Goal: Check status: Check status

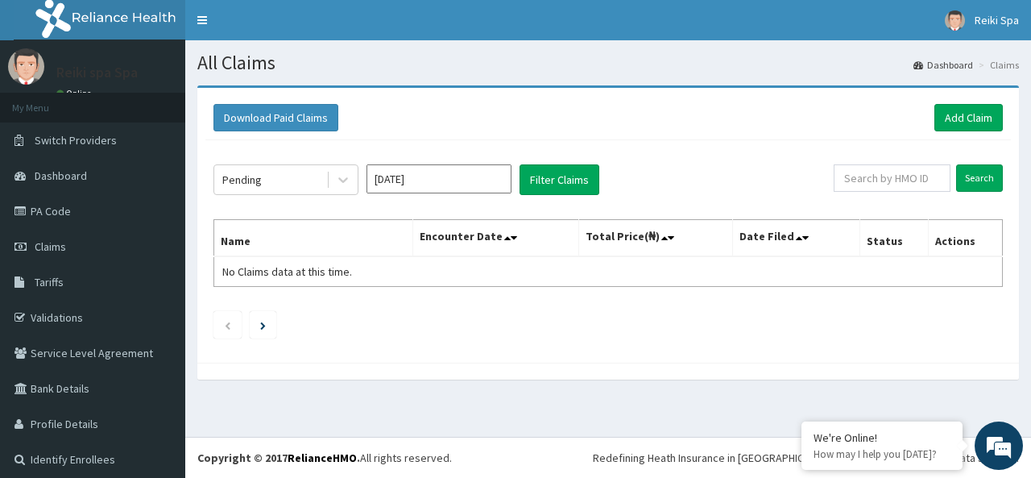
click at [846, 173] on input "text" at bounding box center [892, 177] width 117 height 27
type input "wts/10050/e"
click at [958, 172] on input "Search" at bounding box center [979, 177] width 47 height 27
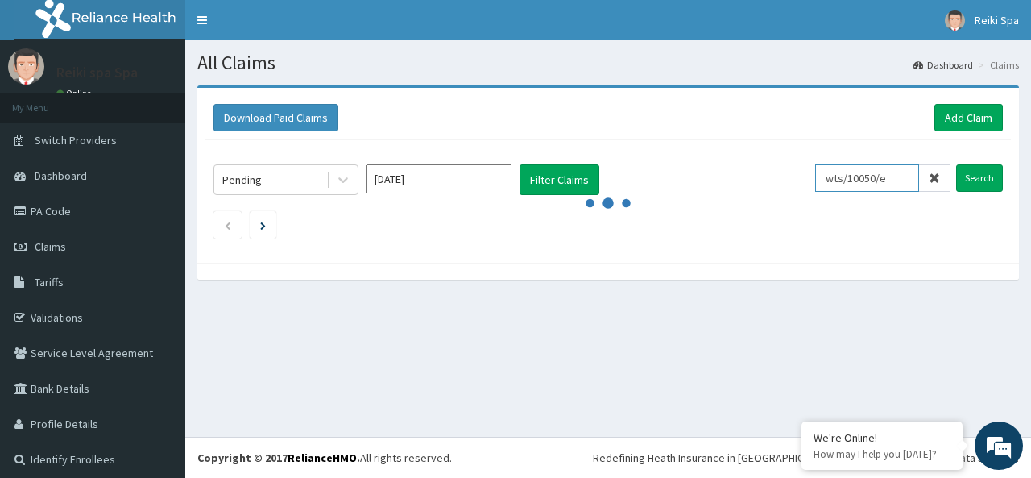
click at [885, 182] on input "wts/10050/e" at bounding box center [867, 177] width 104 height 27
click at [929, 181] on icon at bounding box center [934, 177] width 11 height 11
click at [893, 181] on input "text" at bounding box center [892, 177] width 117 height 27
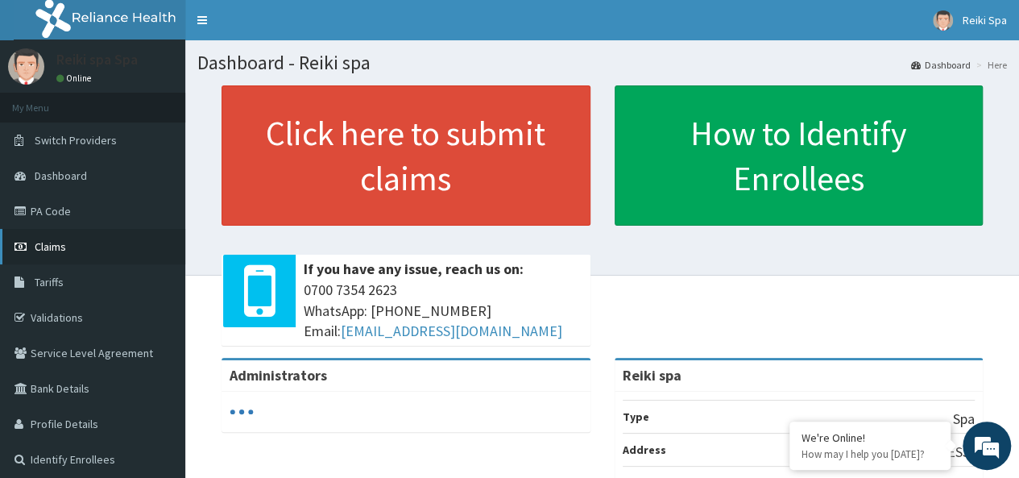
click at [59, 252] on span "Claims" at bounding box center [50, 246] width 31 height 15
click at [74, 252] on link "Claims" at bounding box center [92, 246] width 185 height 35
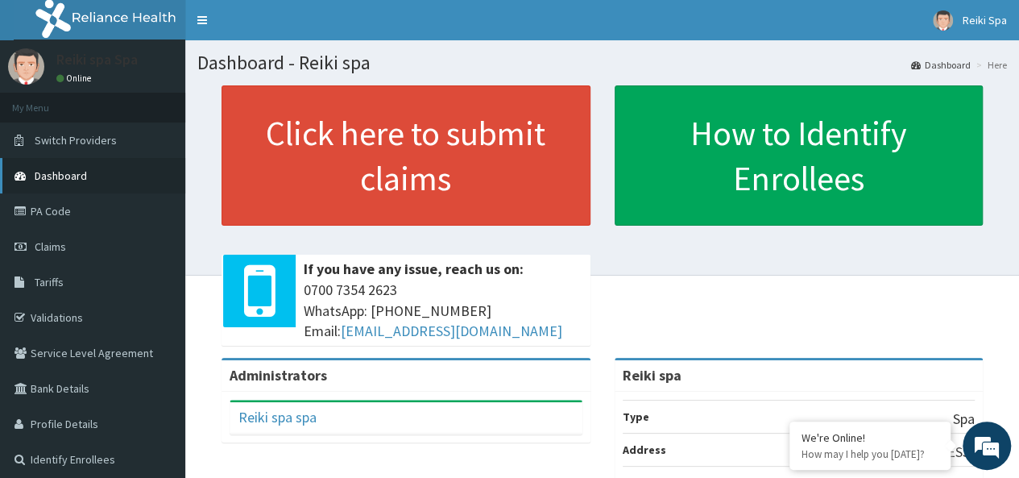
click at [95, 178] on link "Dashboard" at bounding box center [92, 175] width 185 height 35
click at [66, 240] on link "Claims" at bounding box center [92, 246] width 185 height 35
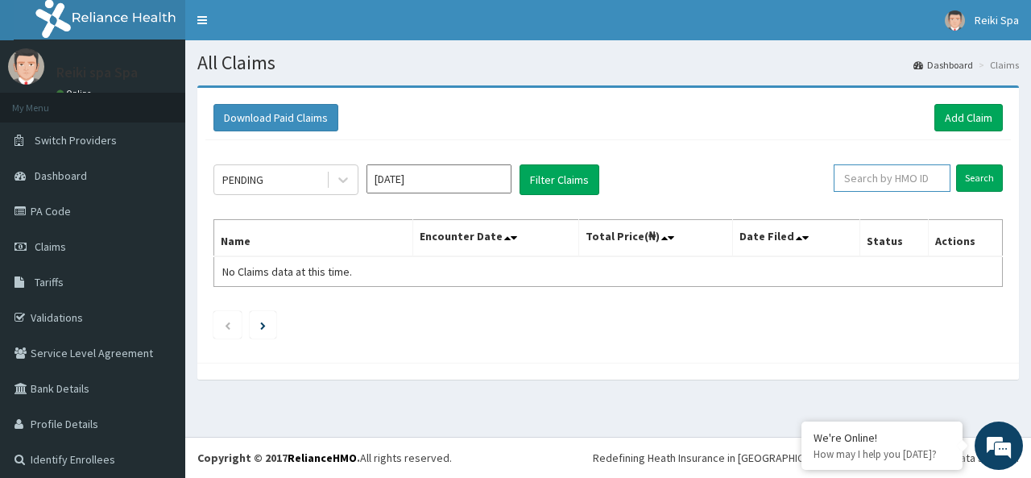
click at [860, 184] on input "text" at bounding box center [892, 177] width 117 height 27
type input "w"
type input "Rel/10603/A"
click at [956, 164] on input "Search" at bounding box center [979, 177] width 47 height 27
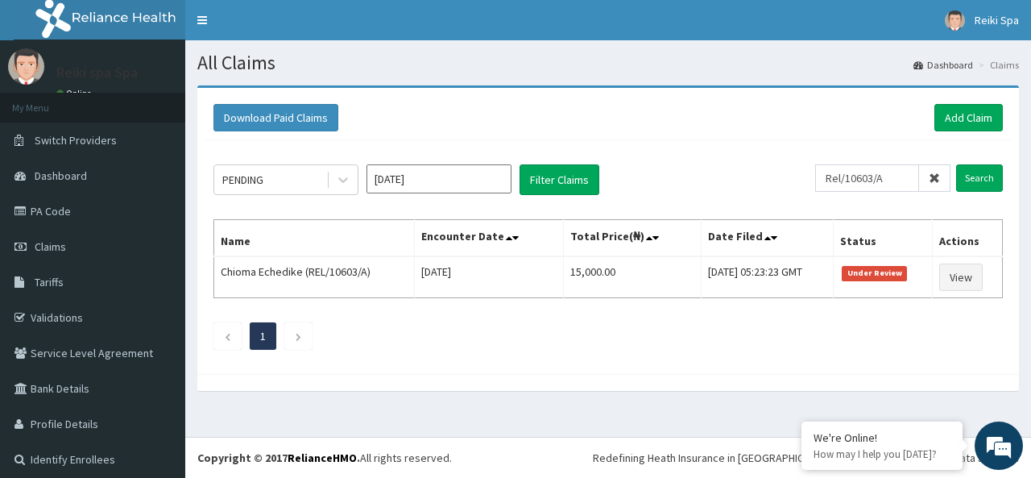
click at [929, 177] on icon at bounding box center [934, 177] width 11 height 11
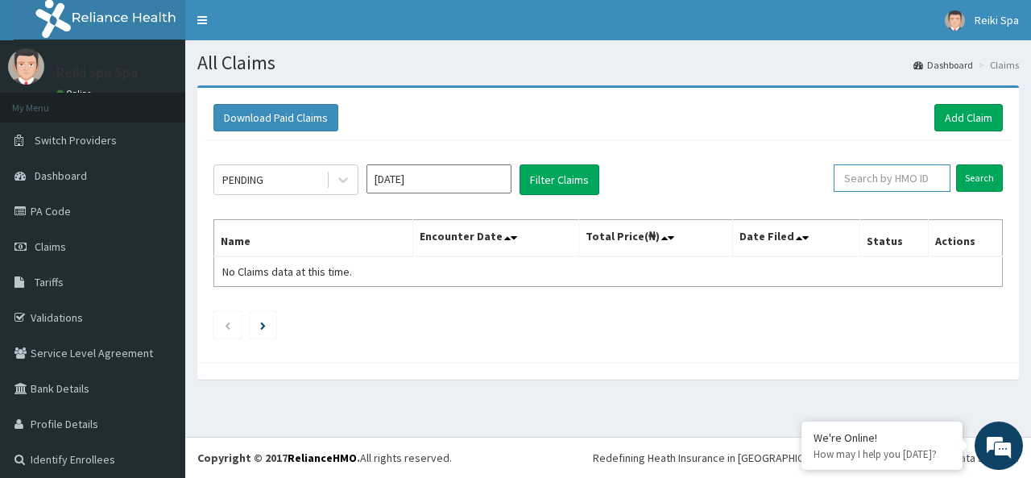
click at [894, 180] on input "text" at bounding box center [892, 177] width 117 height 27
type input "WTS/10050/E"
click at [956, 164] on input "Search" at bounding box center [979, 177] width 47 height 27
